Goal: Information Seeking & Learning: Understand process/instructions

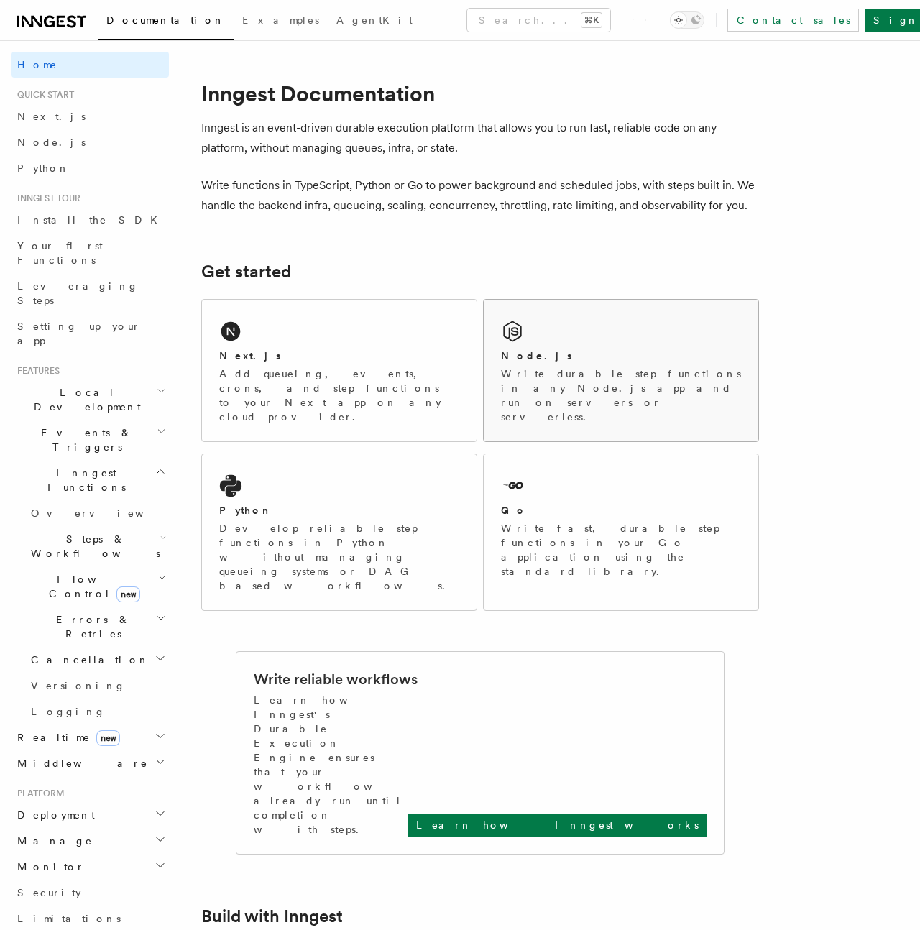
click at [538, 377] on p "Write durable step functions in any Node.js app and run on servers or serverles…" at bounding box center [621, 396] width 240 height 58
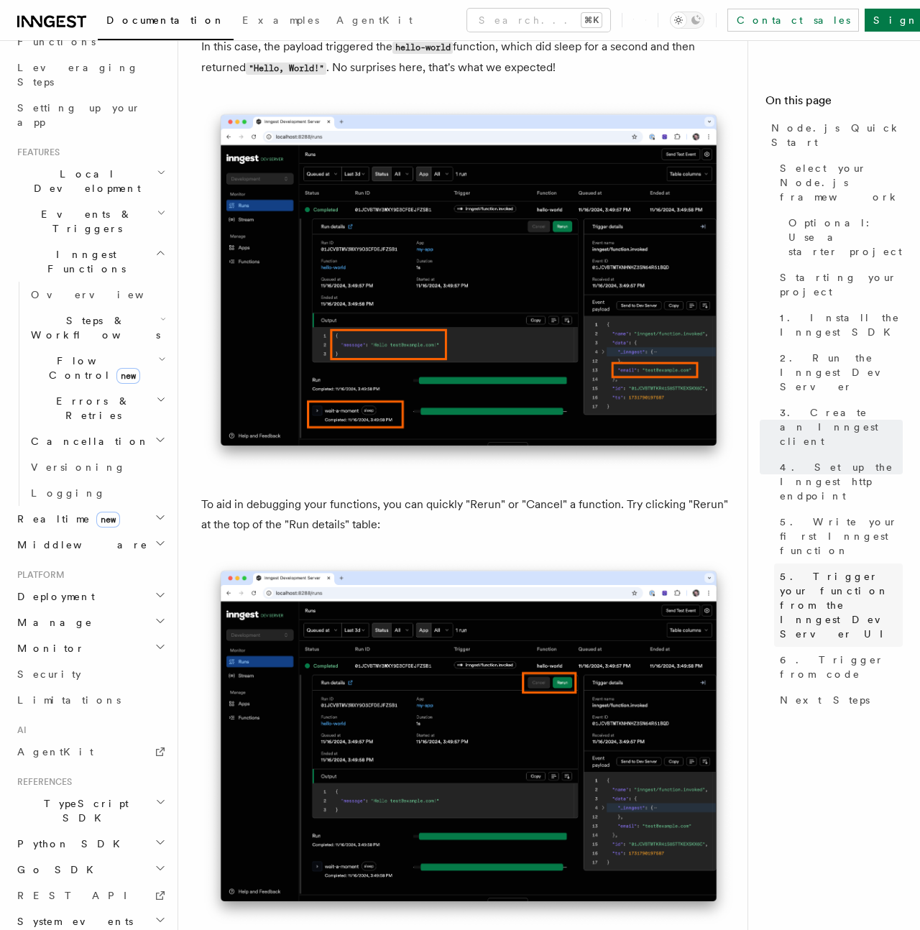
scroll to position [220, 0]
click at [52, 795] on span "TypeScript SDK" at bounding box center [84, 809] width 144 height 29
click at [73, 837] on span "Introduction" at bounding box center [83, 843] width 104 height 12
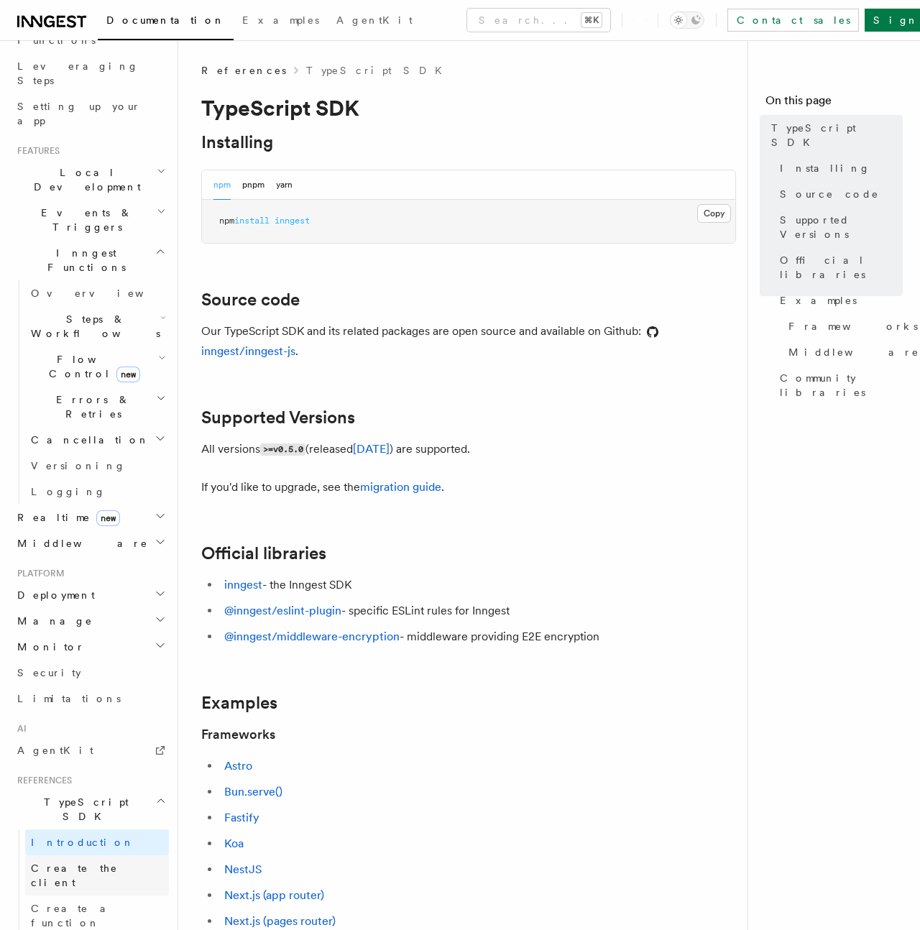
click at [101, 863] on span "Create the client" at bounding box center [74, 876] width 87 height 26
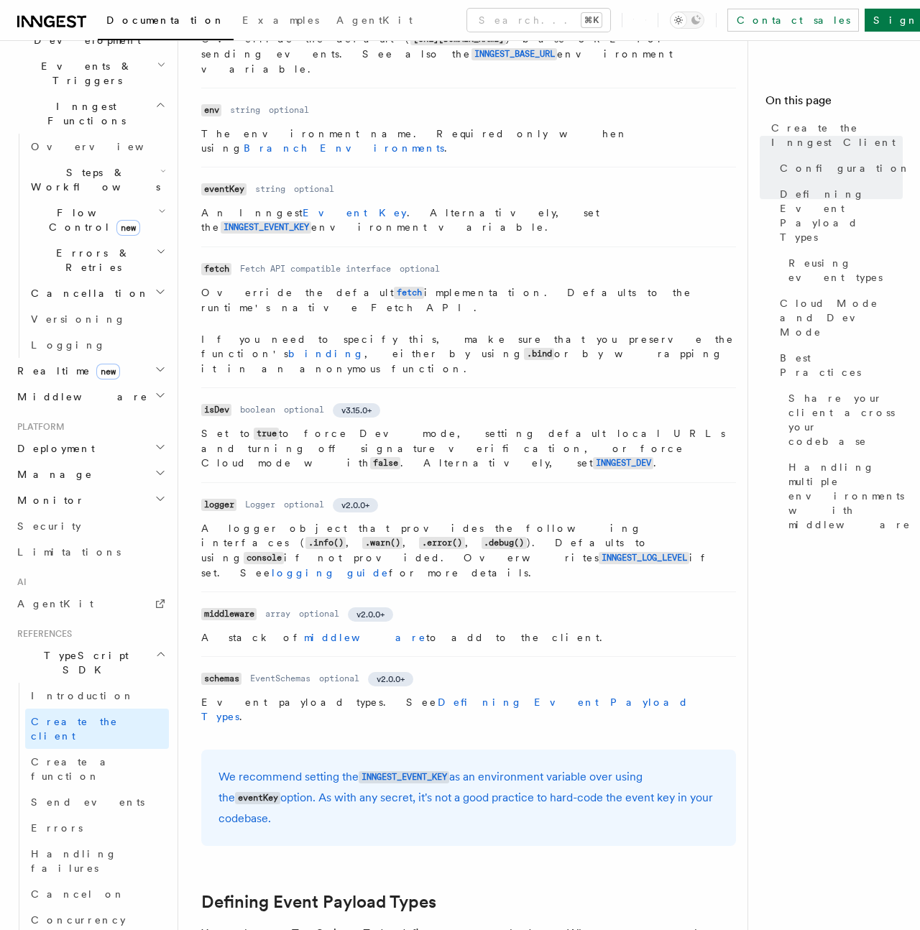
scroll to position [526, 0]
click at [84, 756] on span "Create a function" at bounding box center [74, 769] width 86 height 26
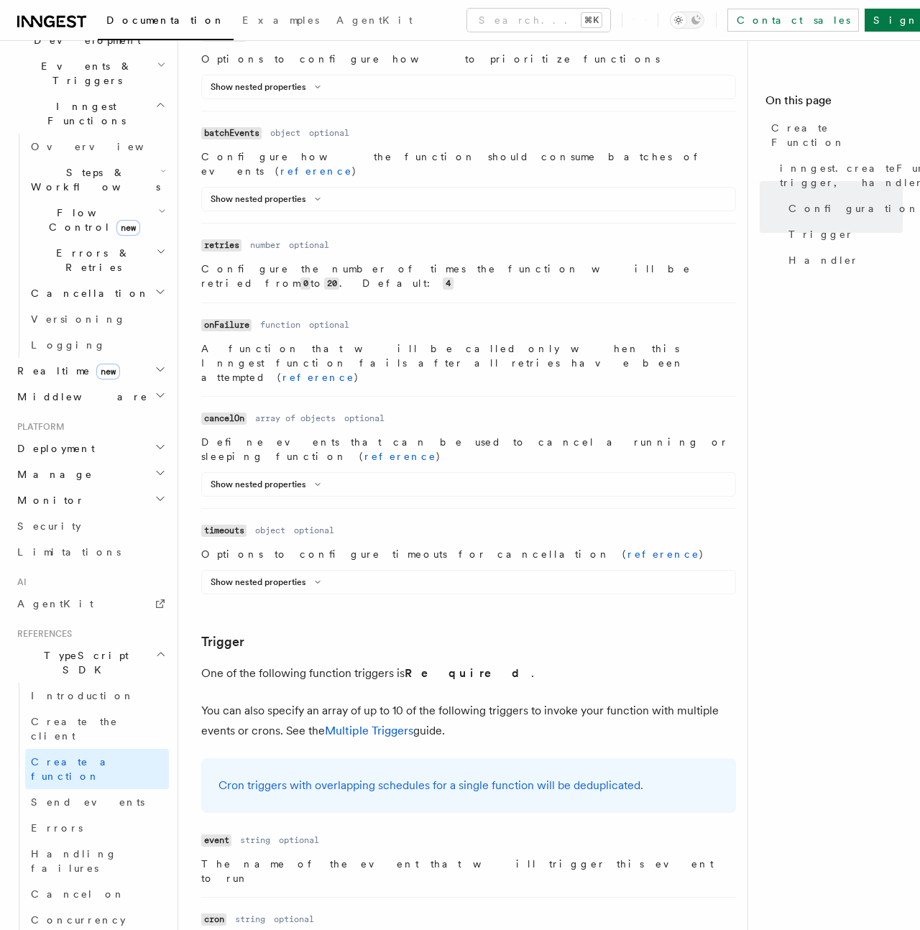
scroll to position [1383, 0]
